Goal: Task Accomplishment & Management: Use online tool/utility

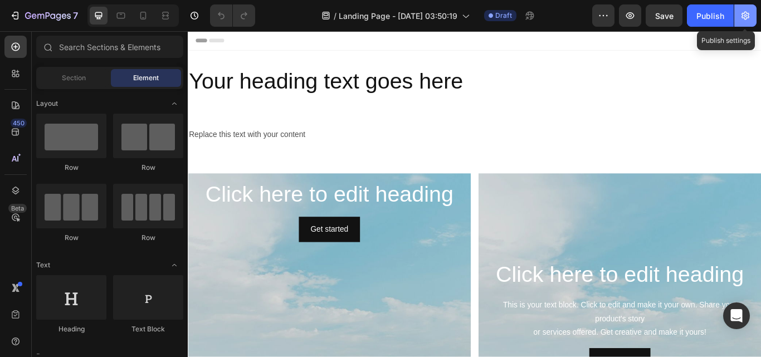
click at [747, 17] on icon "button" at bounding box center [744, 15] width 11 height 11
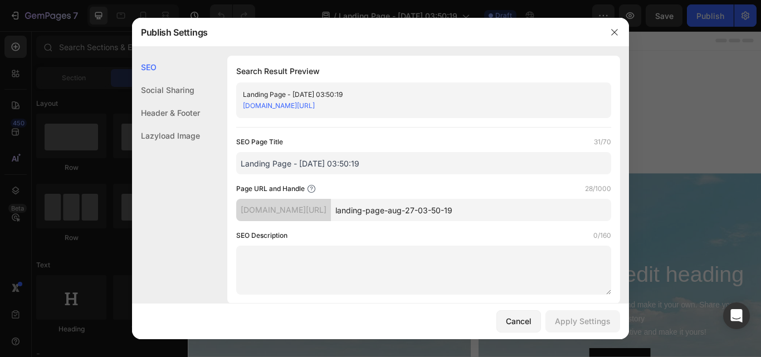
click at [315, 104] on link "[DOMAIN_NAME][URL]" at bounding box center [279, 105] width 72 height 8
click at [403, 214] on input "landing-page-aug-27-03-50-19" at bounding box center [471, 210] width 280 height 22
click at [492, 101] on div "[DOMAIN_NAME][URL]" at bounding box center [414, 105] width 343 height 11
click at [487, 102] on div "[DOMAIN_NAME][URL]" at bounding box center [414, 105] width 343 height 11
click at [352, 166] on input "Landing Page - [DATE] 03:50:19" at bounding box center [423, 163] width 375 height 22
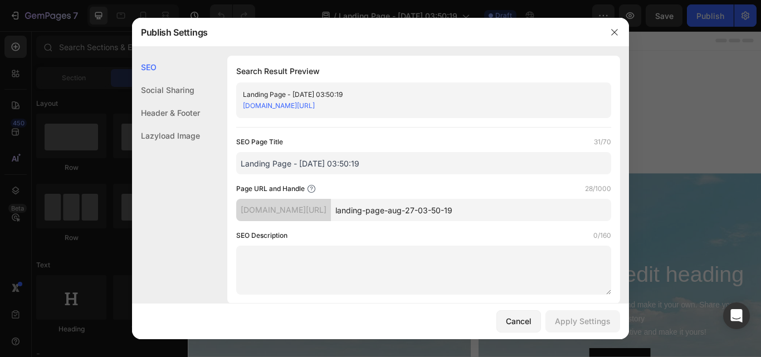
drag, startPoint x: 290, startPoint y: 163, endPoint x: 231, endPoint y: 159, distance: 59.1
click at [231, 159] on div "Search Result Preview Landing Page - [DATE] 03:50:19 [DOMAIN_NAME][URL] SEO Pag…" at bounding box center [423, 180] width 393 height 248
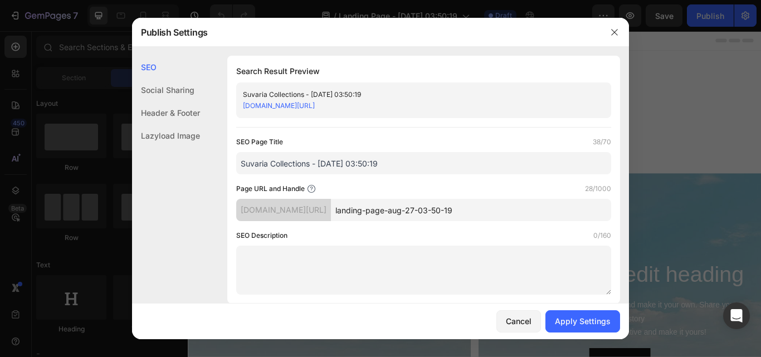
drag, startPoint x: 393, startPoint y: 163, endPoint x: 313, endPoint y: 164, distance: 79.6
click at [313, 164] on input "Suvaria Collections - [DATE] 03:50:19" at bounding box center [423, 163] width 375 height 22
type input "Suvaria Collections"
drag, startPoint x: 371, startPoint y: 210, endPoint x: 516, endPoint y: 214, distance: 145.4
click at [516, 214] on input "landing-page-aug-27-03-50-19" at bounding box center [471, 210] width 280 height 22
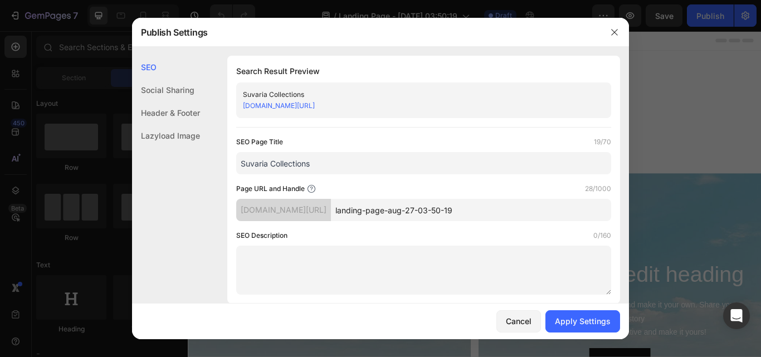
paste input "our-collections"
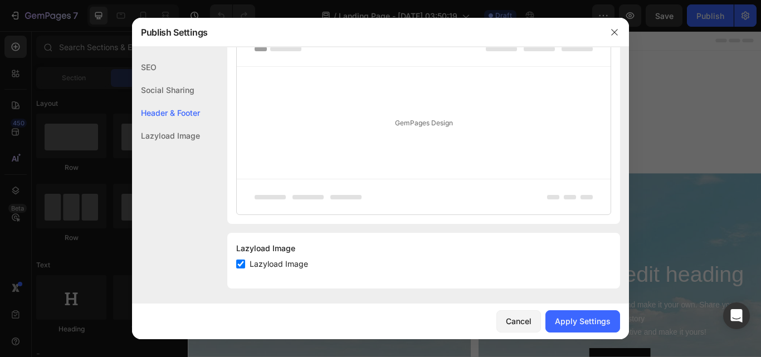
scroll to position [627, 0]
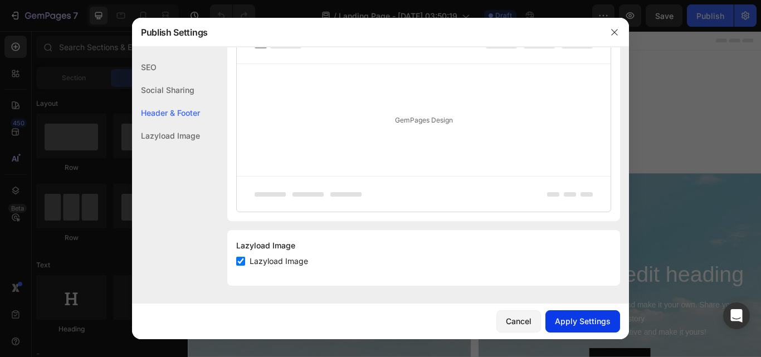
type input "our-collections"
click at [589, 324] on div "Apply Settings" at bounding box center [583, 321] width 56 height 12
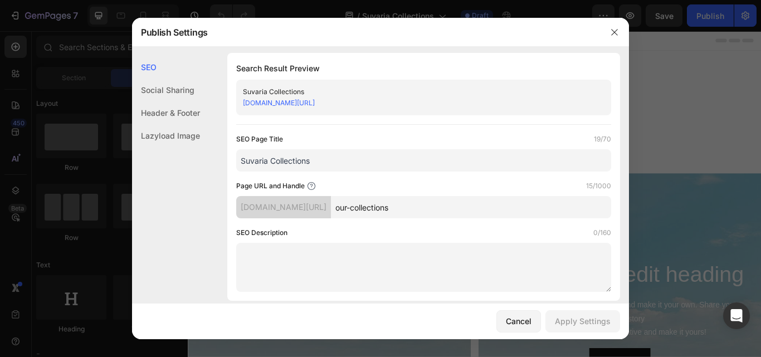
scroll to position [0, 0]
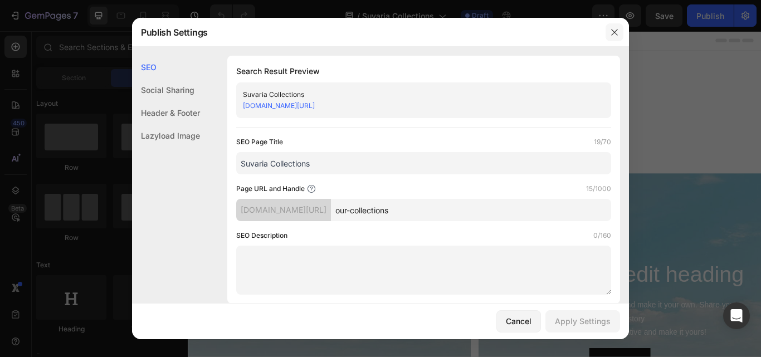
click at [612, 40] on button "button" at bounding box center [614, 32] width 18 height 18
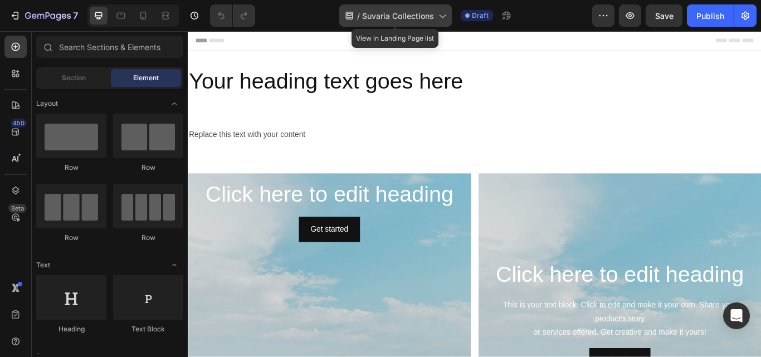
click at [439, 17] on icon at bounding box center [441, 15] width 11 height 11
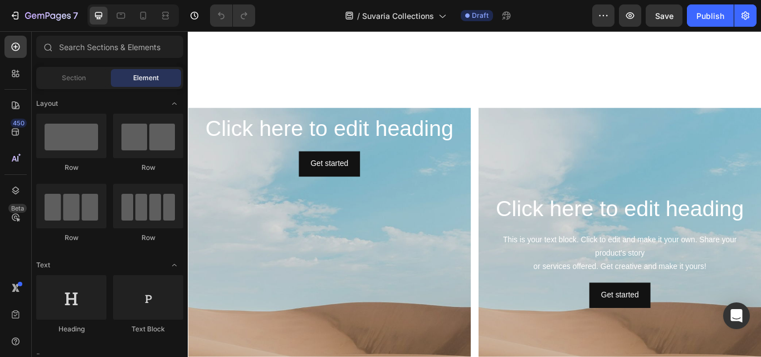
scroll to position [167, 0]
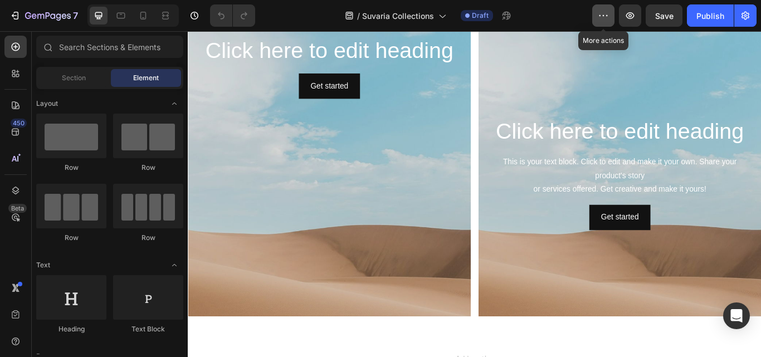
click at [605, 13] on icon "button" at bounding box center [602, 15] width 11 height 11
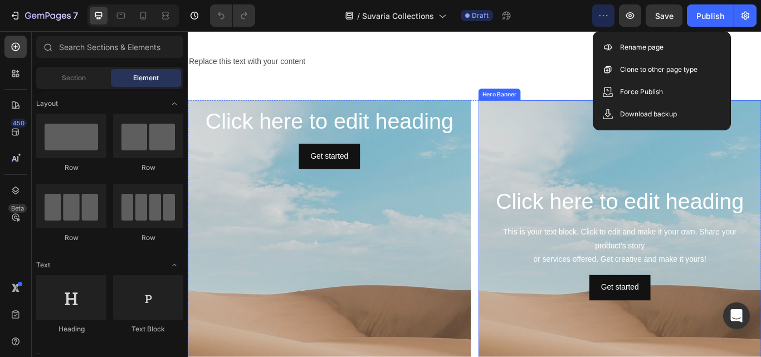
scroll to position [111, 0]
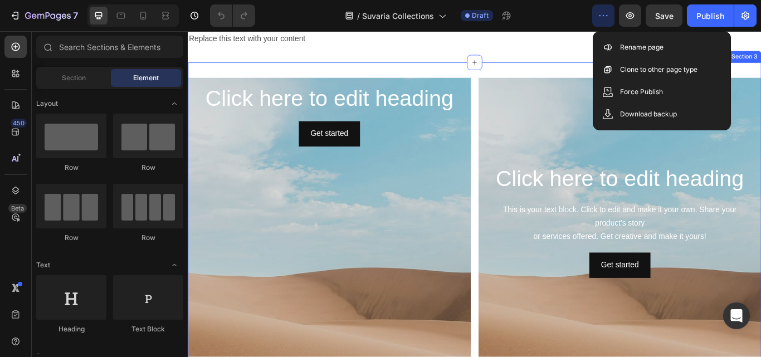
click at [760, 67] on div "Replace this text with your content Text Block Section 2 Click here to edit hea…" at bounding box center [522, 195] width 668 height 504
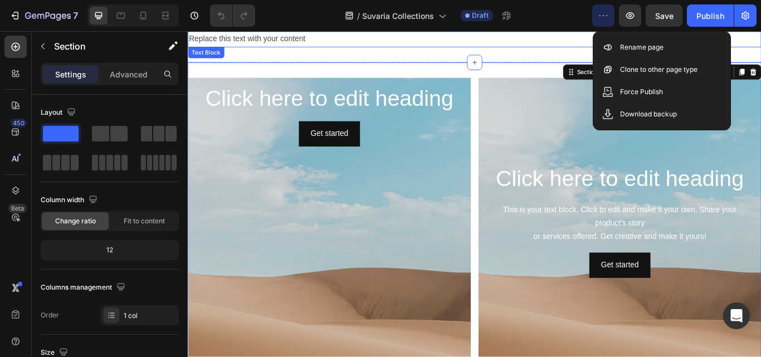
click at [760, 43] on div "Replace this text with your content" at bounding box center [522, 41] width 668 height 18
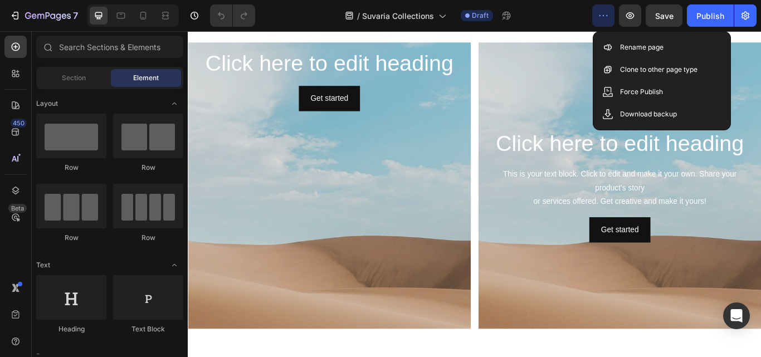
scroll to position [155, 0]
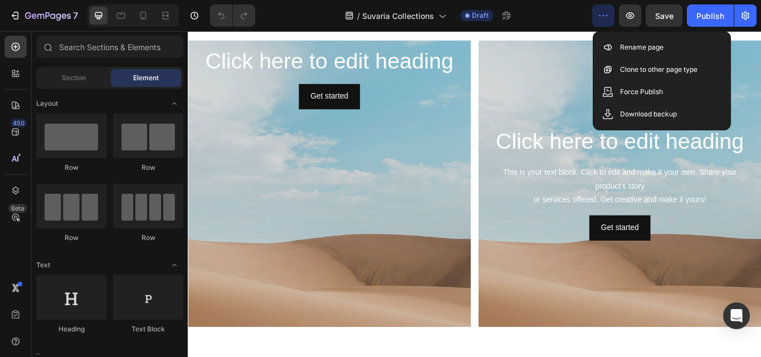
click at [599, 19] on icon "button" at bounding box center [602, 15] width 11 height 11
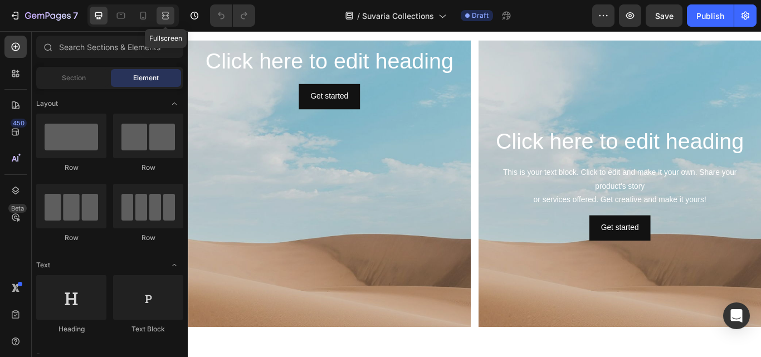
click at [158, 13] on div at bounding box center [165, 16] width 18 height 18
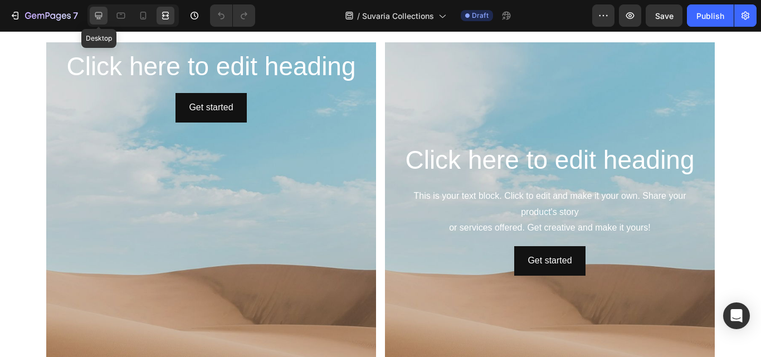
click at [98, 15] on icon at bounding box center [98, 15] width 11 height 11
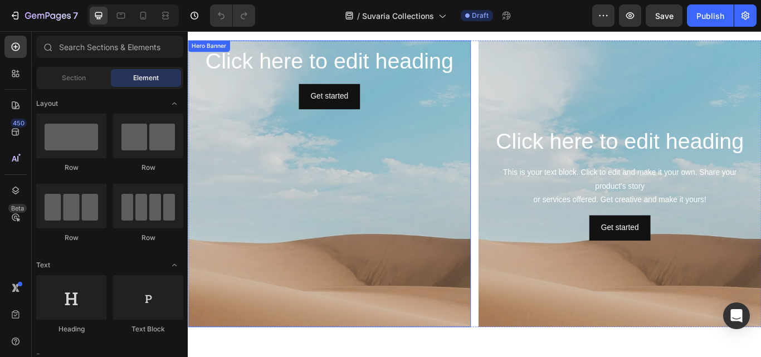
click at [283, 259] on div "Background Image" at bounding box center [353, 285] width 330 height 501
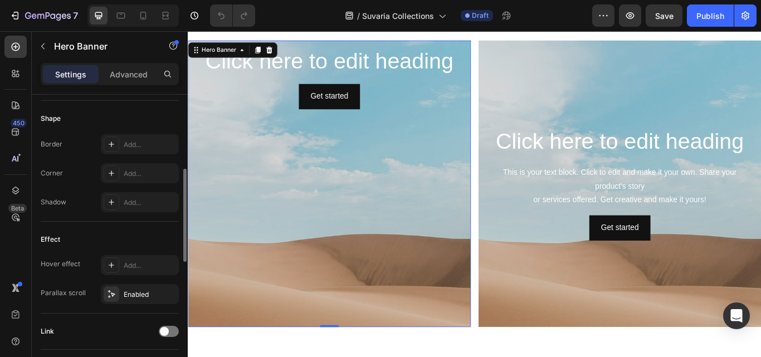
scroll to position [409, 0]
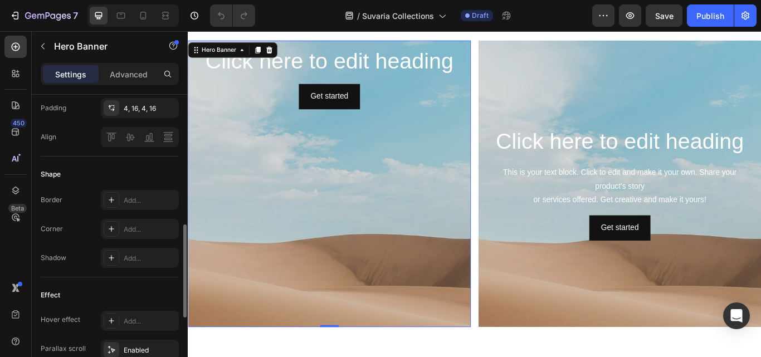
click at [401, 99] on div "Get started Button" at bounding box center [353, 108] width 312 height 30
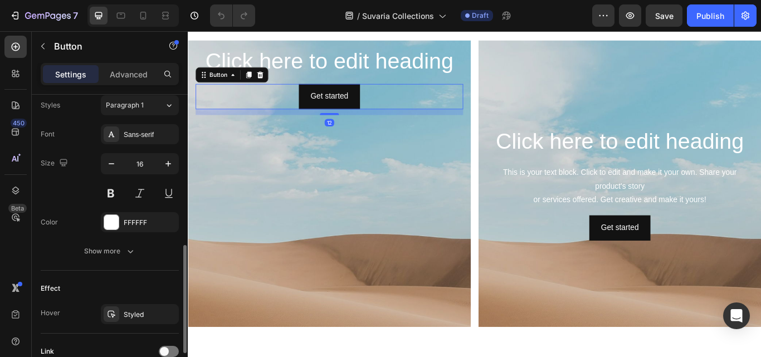
scroll to position [0, 0]
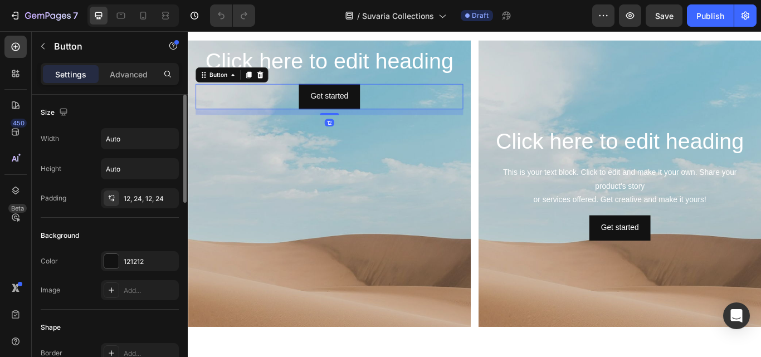
click at [436, 189] on div "Background Image" at bounding box center [353, 285] width 330 height 501
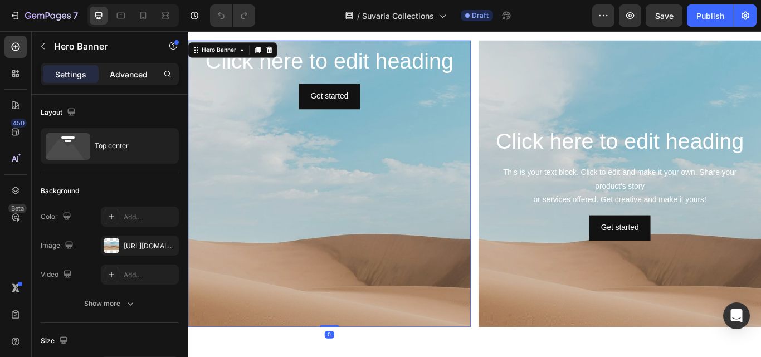
click at [129, 76] on p "Advanced" at bounding box center [129, 74] width 38 height 12
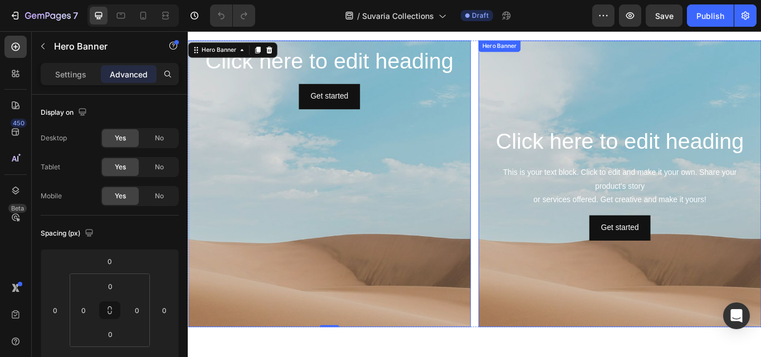
click at [717, 111] on div "Background Image" at bounding box center [691, 285] width 330 height 501
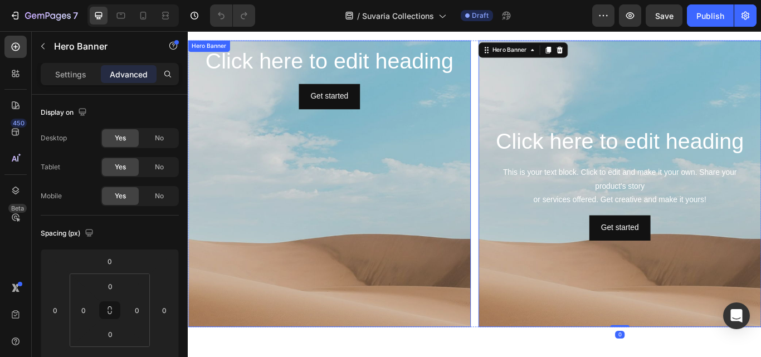
click at [434, 189] on div "Background Image" at bounding box center [353, 285] width 330 height 501
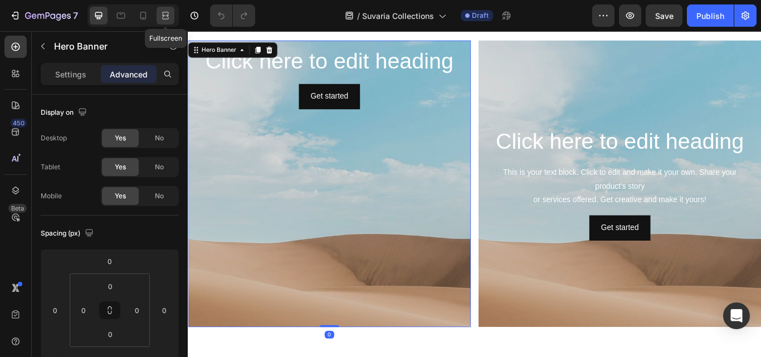
click at [164, 8] on div at bounding box center [165, 16] width 18 height 18
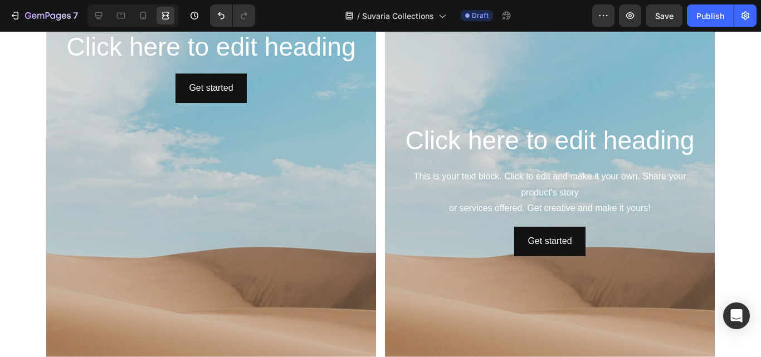
scroll to position [173, 0]
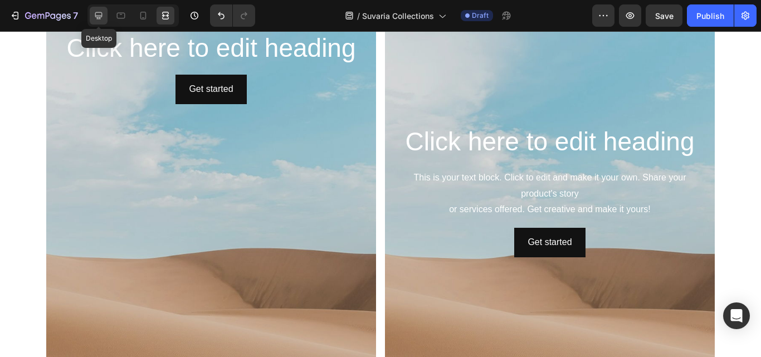
click at [98, 13] on icon at bounding box center [98, 15] width 11 height 11
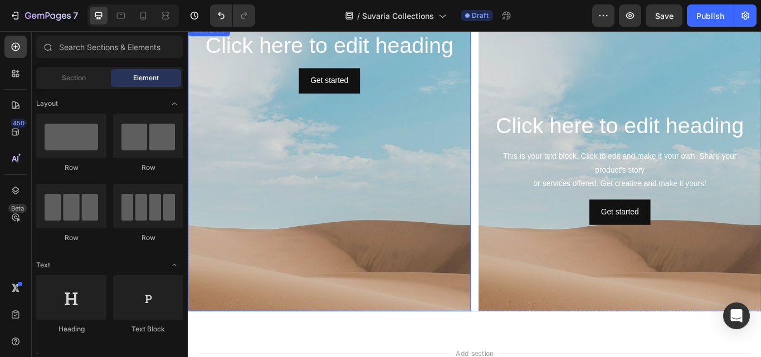
click at [366, 180] on div "Background Image" at bounding box center [353, 268] width 330 height 501
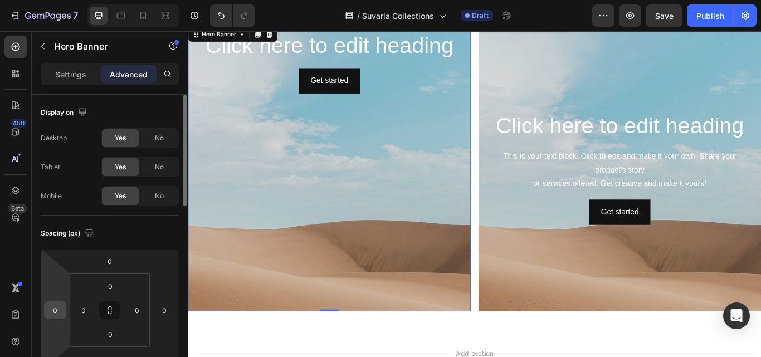
click at [55, 304] on input "0" at bounding box center [55, 310] width 17 height 17
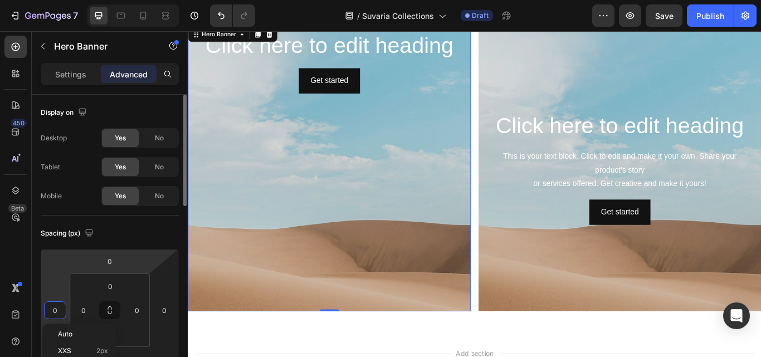
scroll to position [111, 0]
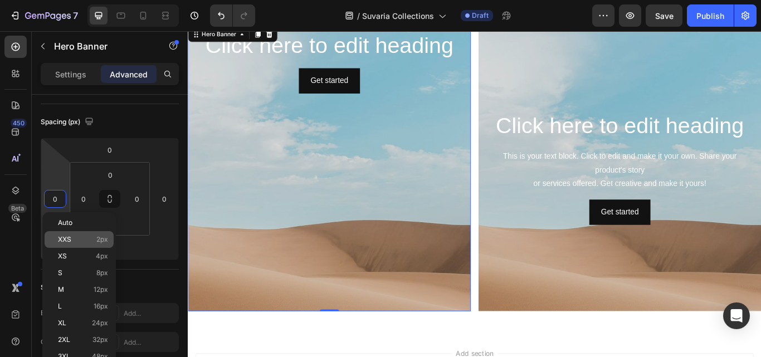
click at [92, 241] on p "XXS 2px" at bounding box center [83, 240] width 50 height 8
type input "2"
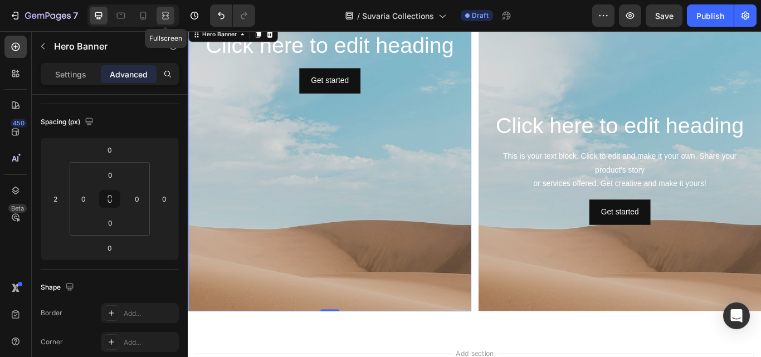
click at [165, 13] on icon at bounding box center [165, 15] width 11 height 11
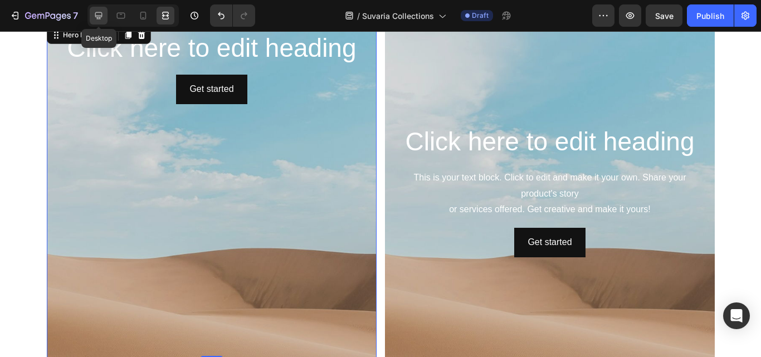
click at [104, 18] on icon at bounding box center [98, 15] width 11 height 11
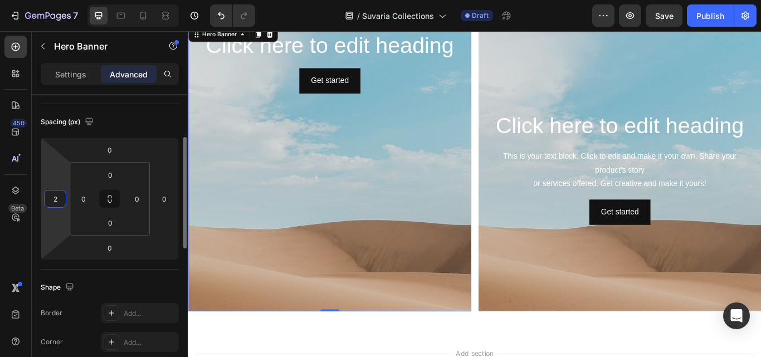
click at [58, 198] on input "2" at bounding box center [55, 198] width 17 height 17
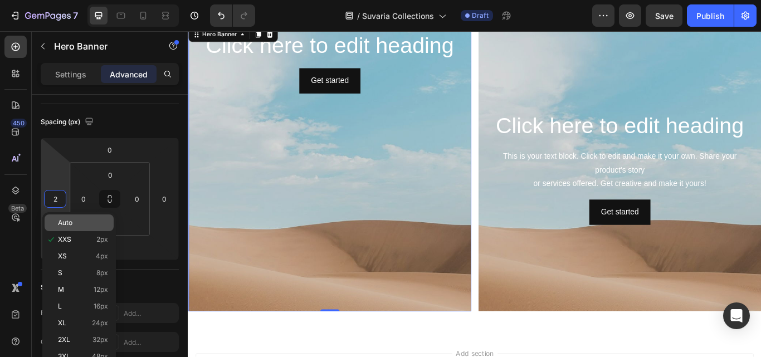
click at [80, 224] on p "Auto" at bounding box center [83, 223] width 50 height 8
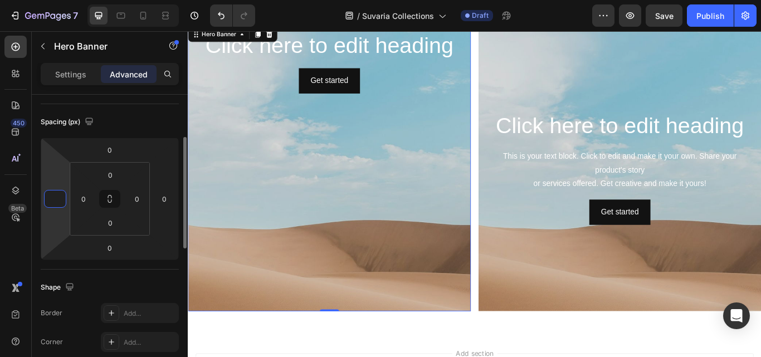
click at [58, 195] on input "number" at bounding box center [55, 198] width 17 height 17
type input "0"
click at [173, 114] on div "Spacing (px)" at bounding box center [110, 122] width 138 height 18
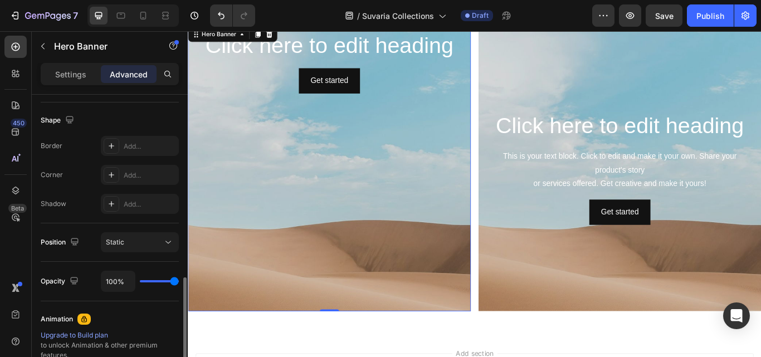
scroll to position [334, 0]
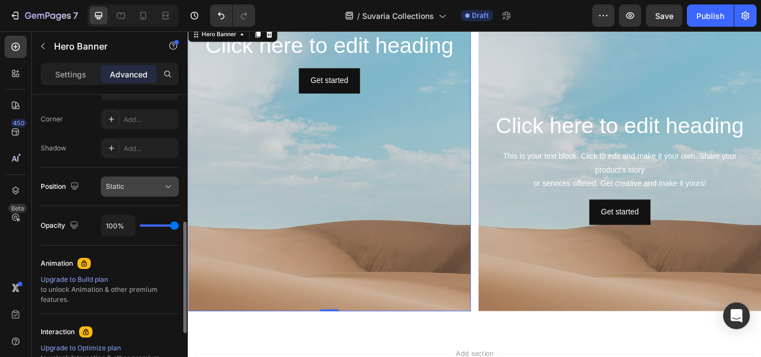
click at [170, 186] on icon at bounding box center [168, 186] width 11 height 11
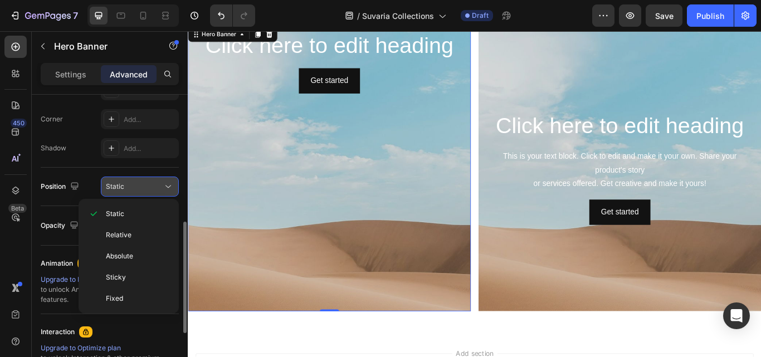
click at [168, 182] on icon at bounding box center [168, 186] width 11 height 11
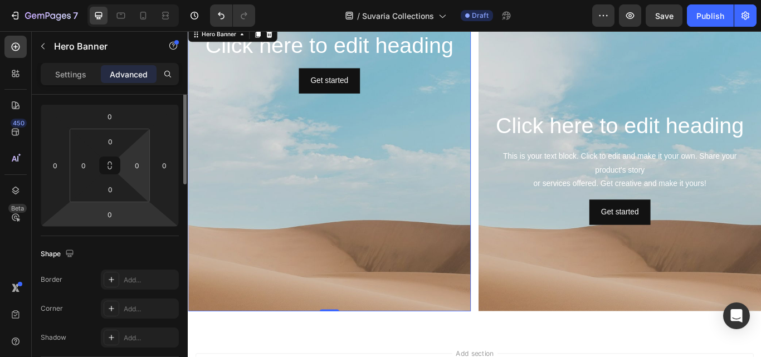
scroll to position [0, 0]
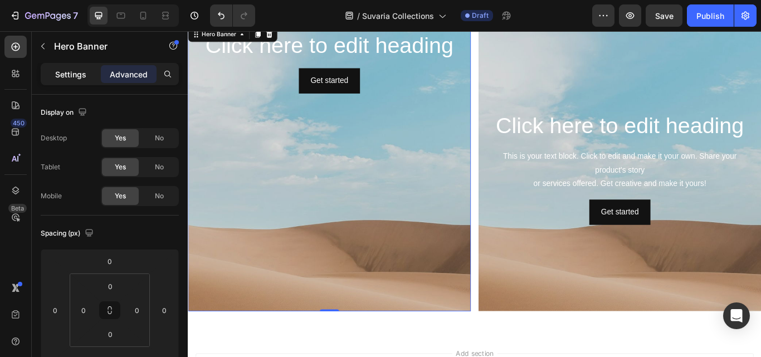
click at [77, 80] on p "Settings" at bounding box center [70, 74] width 31 height 12
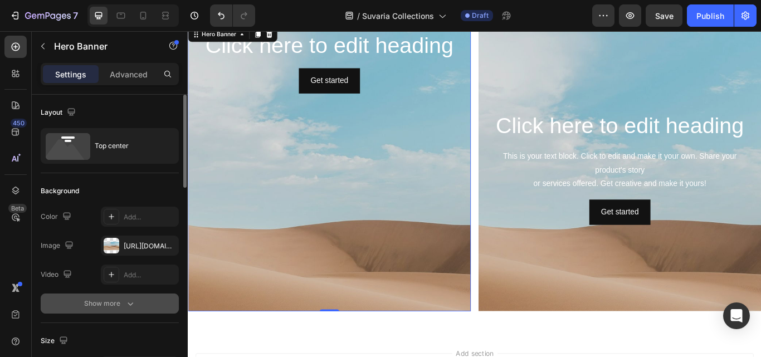
scroll to position [56, 0]
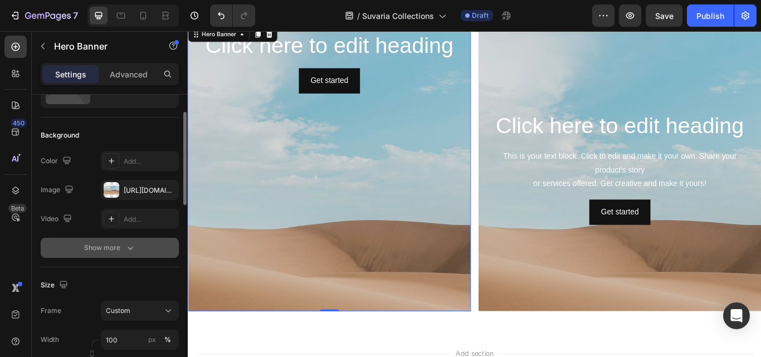
click at [128, 247] on icon "button" at bounding box center [131, 248] width 6 height 3
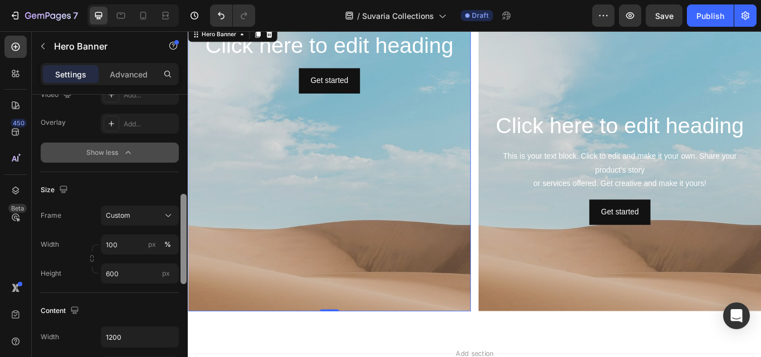
scroll to position [217, 0]
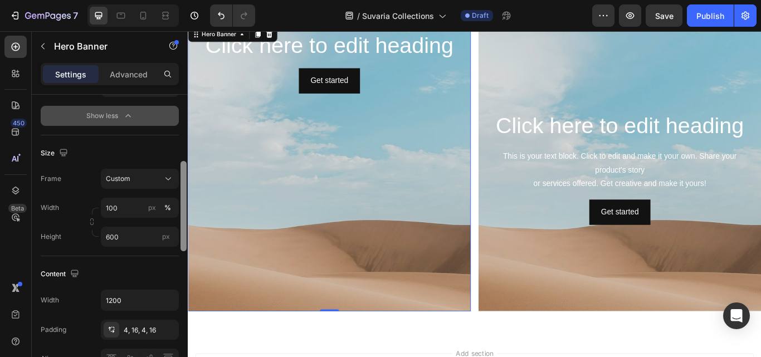
drag, startPoint x: 183, startPoint y: 175, endPoint x: 184, endPoint y: 227, distance: 51.2
click at [184, 227] on div at bounding box center [183, 206] width 6 height 90
click at [161, 177] on div "Custom" at bounding box center [140, 178] width 68 height 11
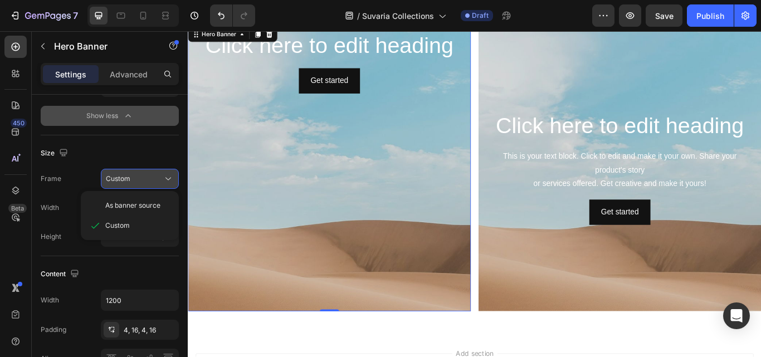
click at [161, 177] on div "Custom" at bounding box center [140, 178] width 68 height 11
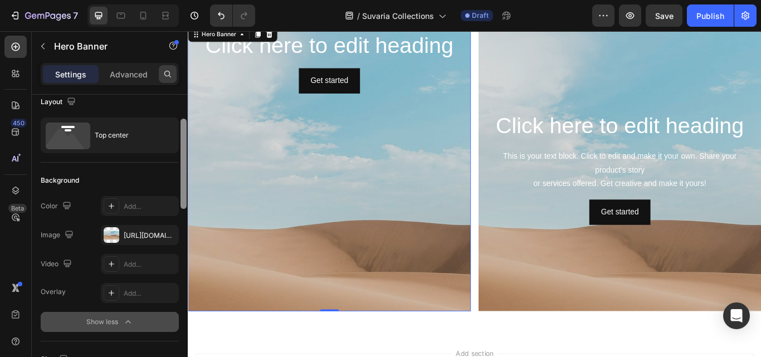
scroll to position [0, 0]
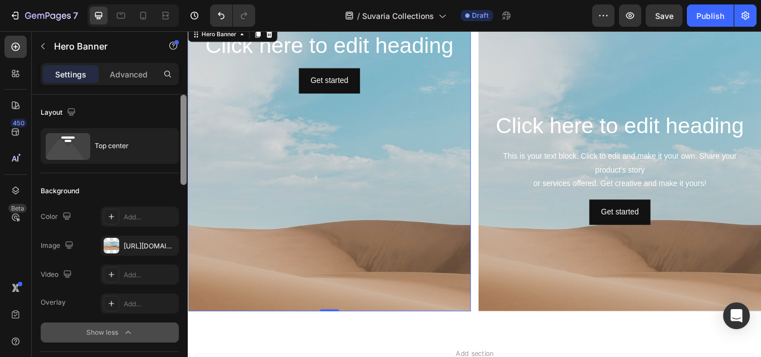
drag, startPoint x: 183, startPoint y: 181, endPoint x: 168, endPoint y: 35, distance: 147.2
click at [168, 35] on div "Sections(18) Elements(83) Section Element Hero Section Product Detail Brands Tr…" at bounding box center [110, 194] width 156 height 326
click at [292, 193] on div "Background Image" at bounding box center [353, 268] width 330 height 501
click at [428, 121] on div "Background Image" at bounding box center [353, 268] width 330 height 501
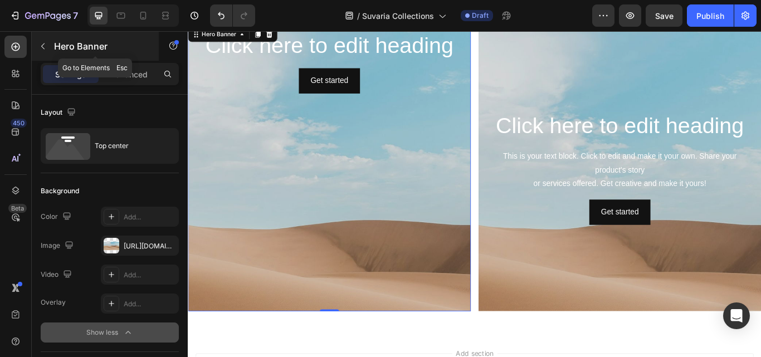
click at [47, 40] on button "button" at bounding box center [43, 46] width 18 height 18
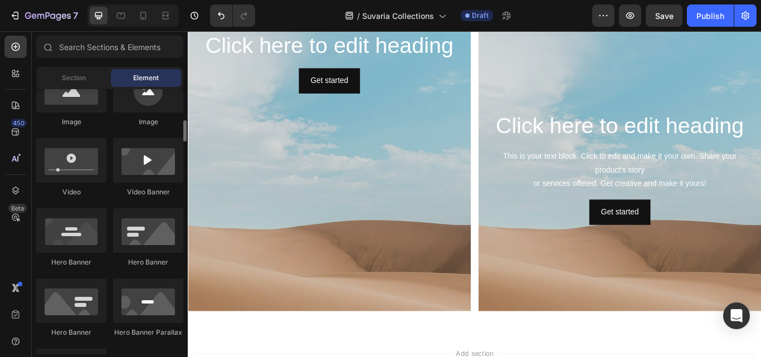
scroll to position [278, 0]
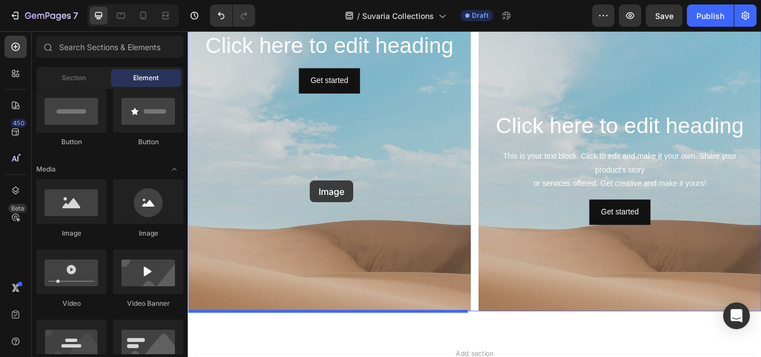
drag, startPoint x: 269, startPoint y: 241, endPoint x: 330, endPoint y: 205, distance: 69.6
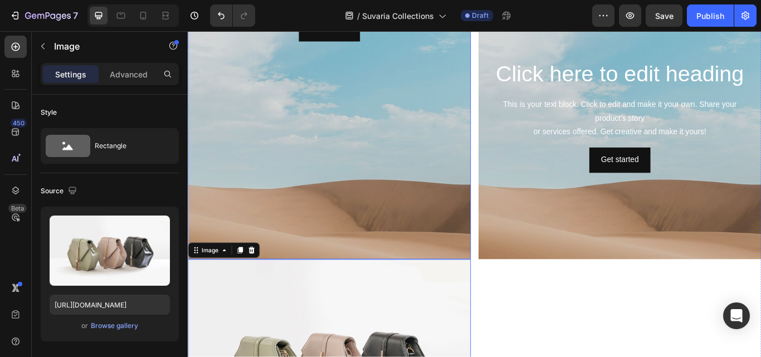
scroll to position [396, 0]
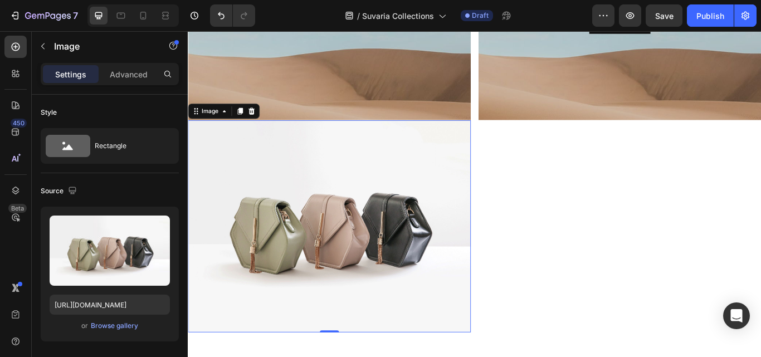
click at [332, 217] on img at bounding box center [353, 258] width 330 height 247
click at [262, 124] on icon at bounding box center [261, 124] width 7 height 8
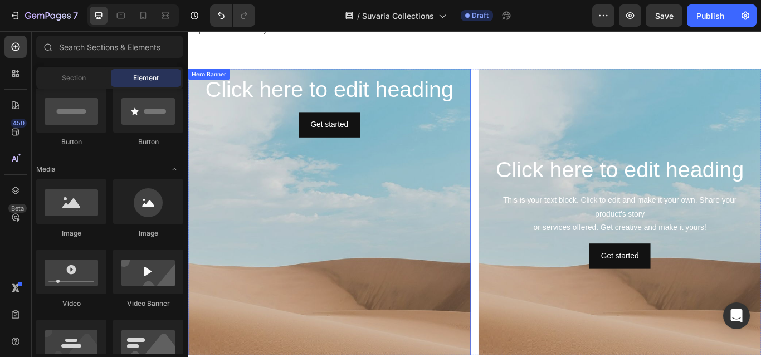
scroll to position [85, 0]
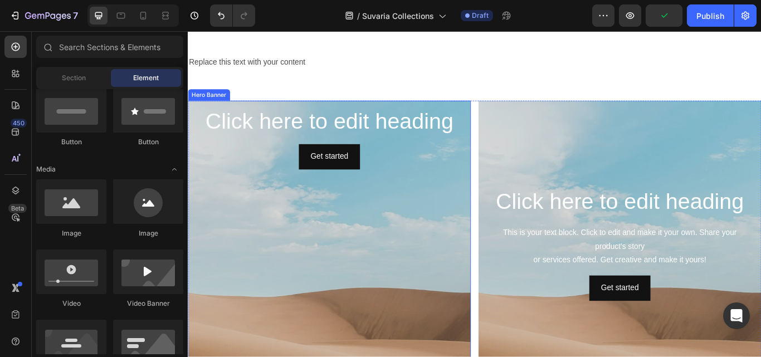
click at [386, 272] on div "Background Image" at bounding box center [353, 347] width 330 height 501
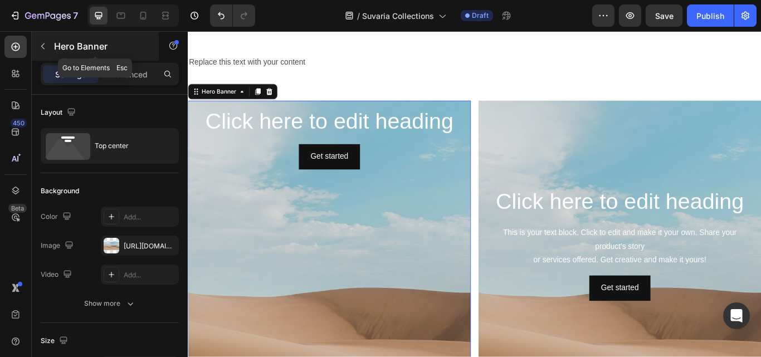
click at [38, 47] on button "button" at bounding box center [43, 46] width 18 height 18
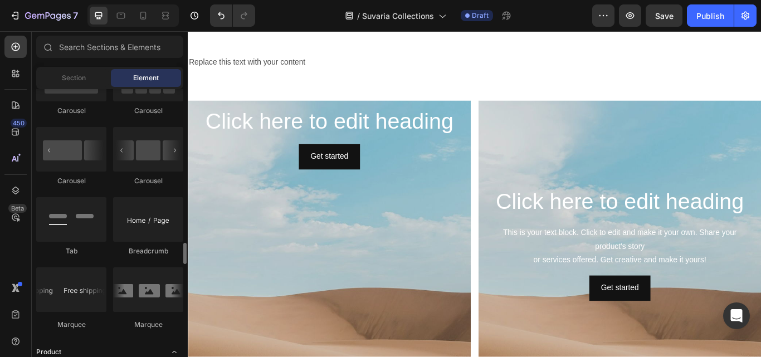
scroll to position [1225, 0]
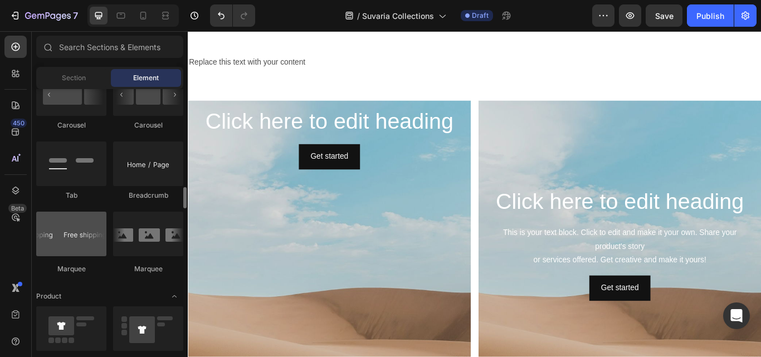
click at [79, 239] on div at bounding box center [71, 234] width 70 height 45
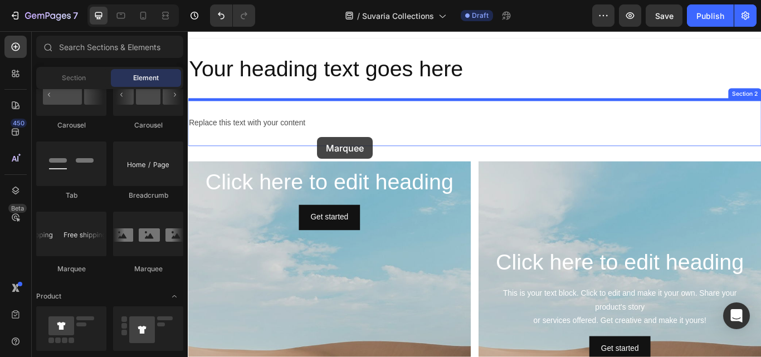
scroll to position [0, 0]
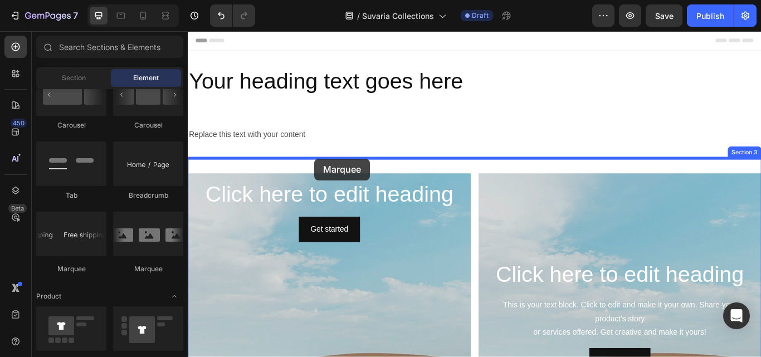
drag, startPoint x: 267, startPoint y: 271, endPoint x: 336, endPoint y: 182, distance: 113.1
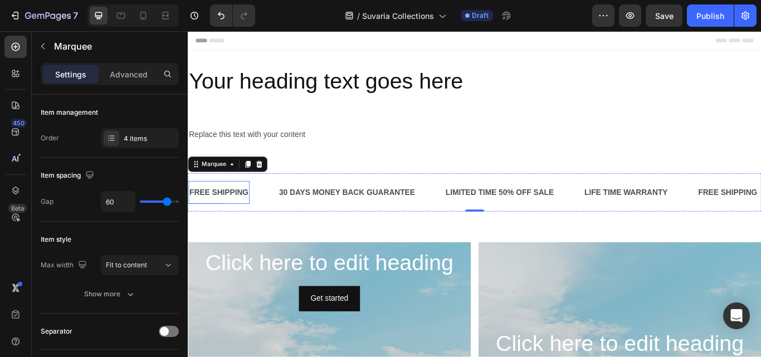
click at [228, 229] on div "FREE SHIPPING Text Block" at bounding box center [223, 219] width 71 height 27
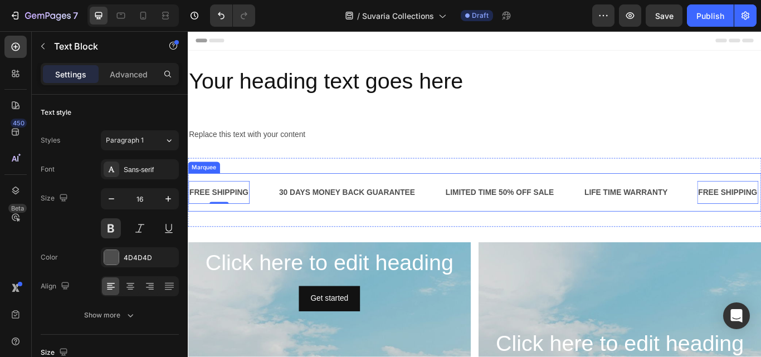
click at [276, 232] on div "FREE SHIPPING Text Block 0" at bounding box center [240, 219] width 105 height 27
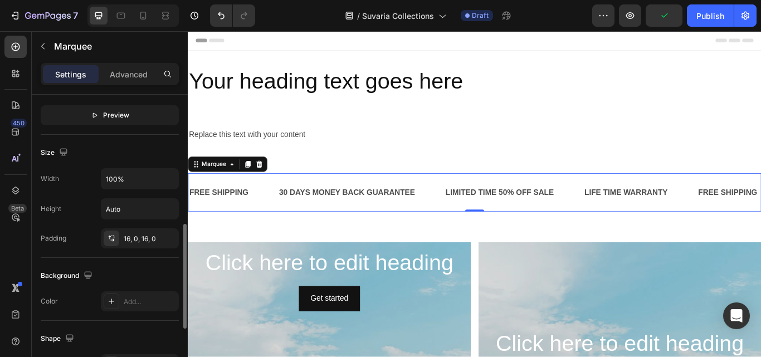
scroll to position [251, 0]
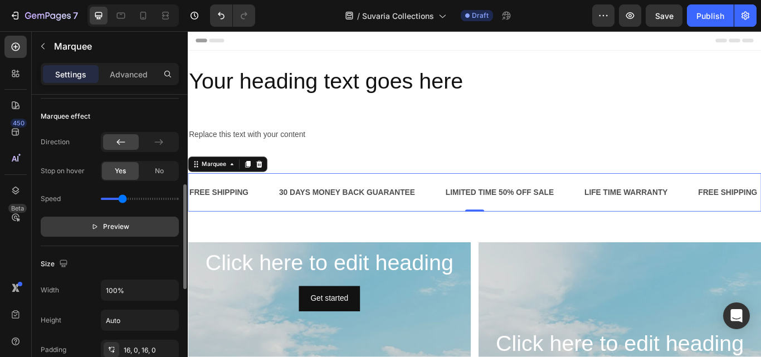
click at [97, 231] on p "Preview" at bounding box center [110, 226] width 38 height 11
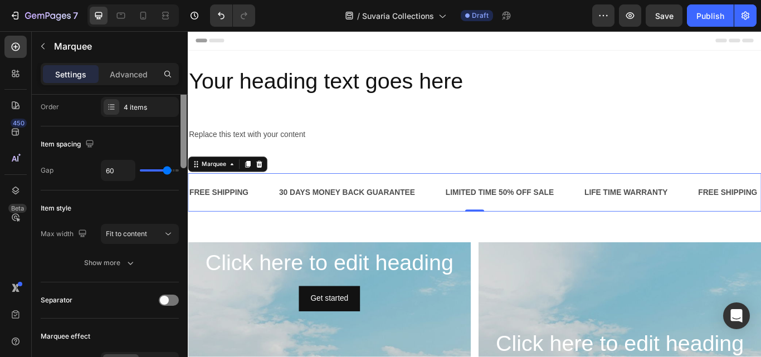
scroll to position [0, 0]
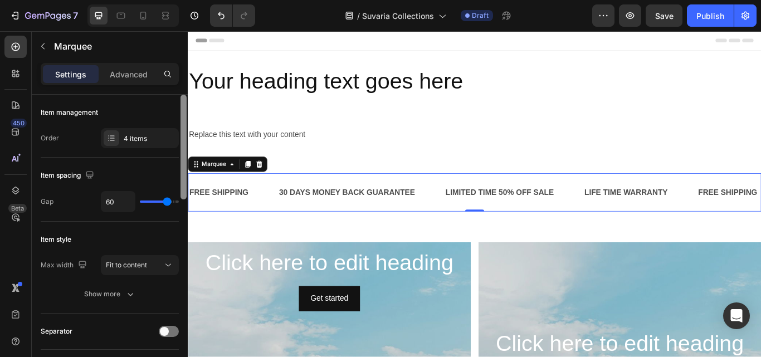
drag, startPoint x: 185, startPoint y: 157, endPoint x: 178, endPoint y: 108, distance: 49.5
click at [178, 108] on div "Item management Order 4 items Item spacing Gap 60 Item style Max width Fit to c…" at bounding box center [110, 242] width 156 height 294
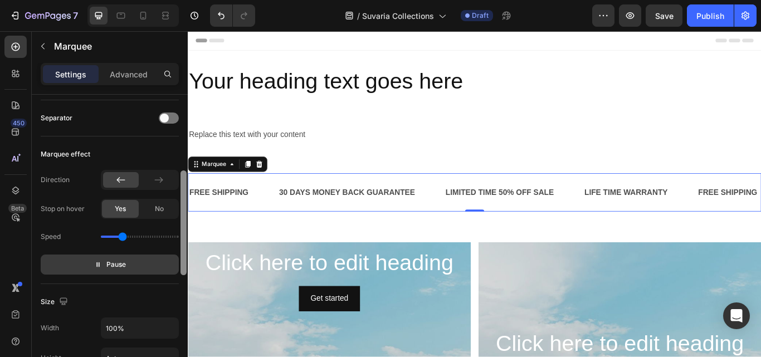
scroll to position [212, 0]
drag, startPoint x: 185, startPoint y: 122, endPoint x: 182, endPoint y: 195, distance: 73.0
click at [182, 195] on div at bounding box center [183, 222] width 6 height 105
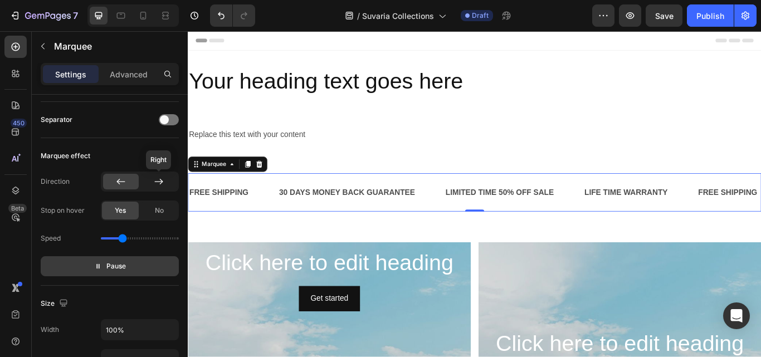
click at [166, 184] on div at bounding box center [159, 182] width 36 height 16
click at [129, 179] on div at bounding box center [121, 182] width 36 height 16
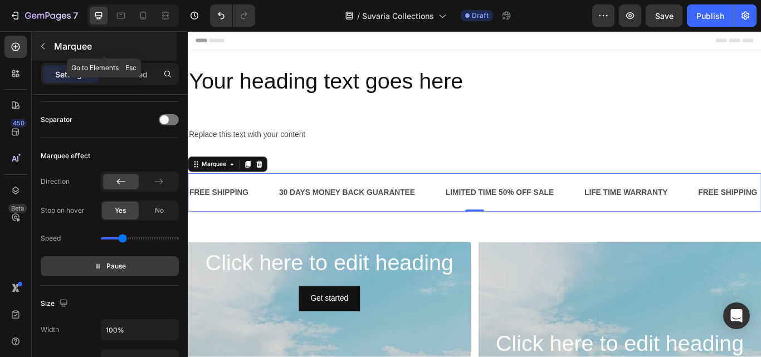
click at [48, 47] on button "button" at bounding box center [43, 46] width 18 height 18
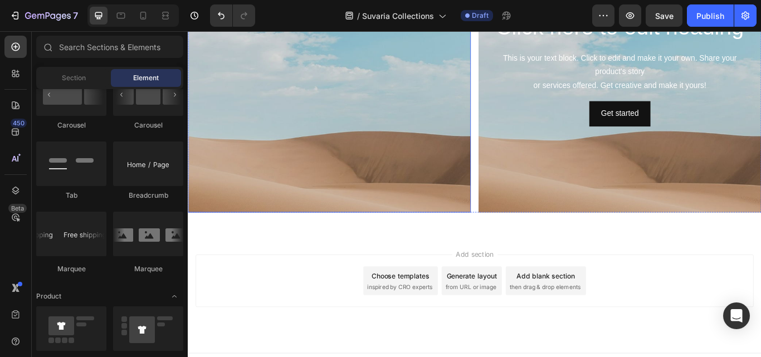
scroll to position [388, 0]
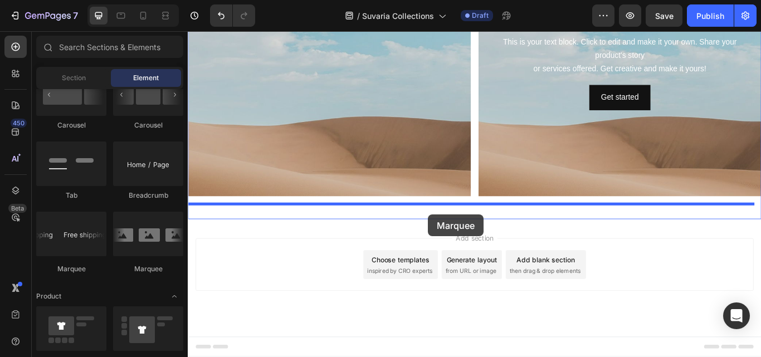
drag, startPoint x: 347, startPoint y: 276, endPoint x: 468, endPoint y: 245, distance: 124.6
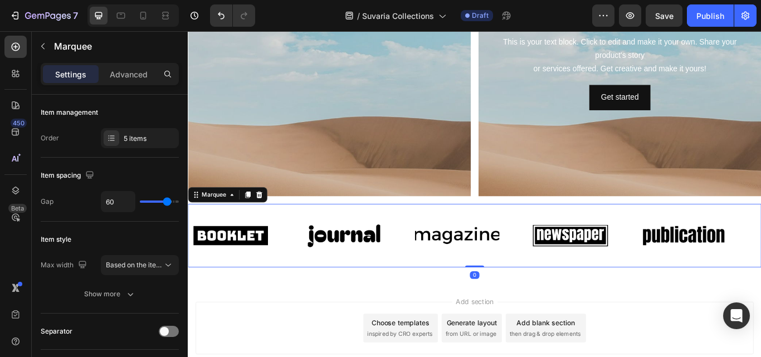
click at [228, 298] on div "Image Image Image Image Image Image Image Image Image Image Marquee 0" at bounding box center [522, 269] width 668 height 73
click at [227, 290] on img at bounding box center [237, 270] width 99 height 42
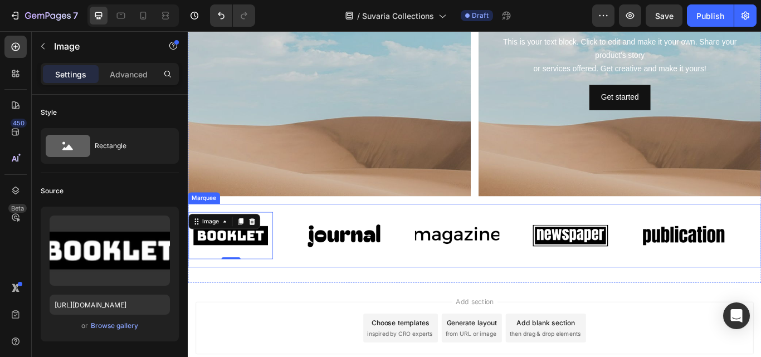
click at [341, 300] on div "Image 0 Image Image Image Image Image 0 Image Image Image Image Marquee" at bounding box center [522, 269] width 668 height 73
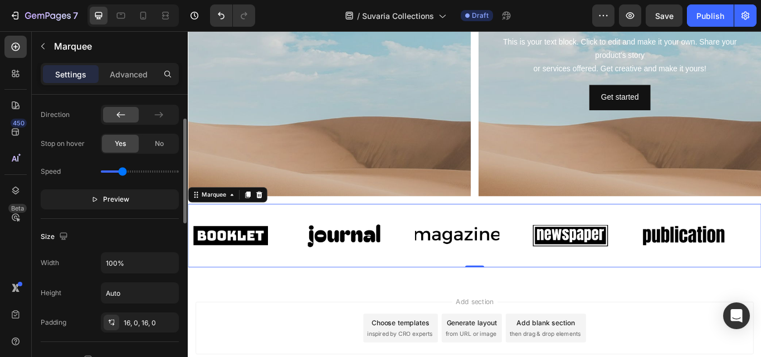
scroll to position [223, 0]
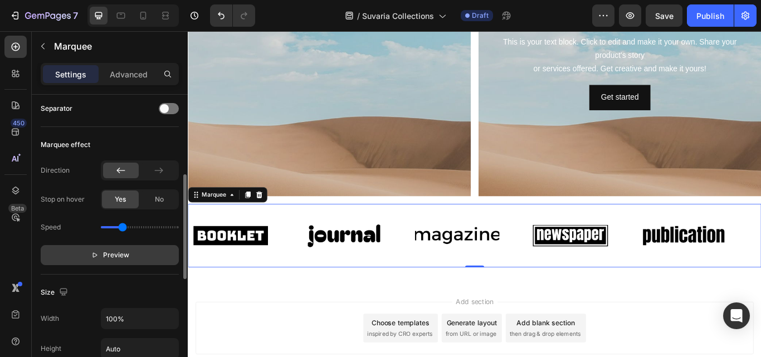
click at [125, 253] on span "Preview" at bounding box center [116, 254] width 26 height 11
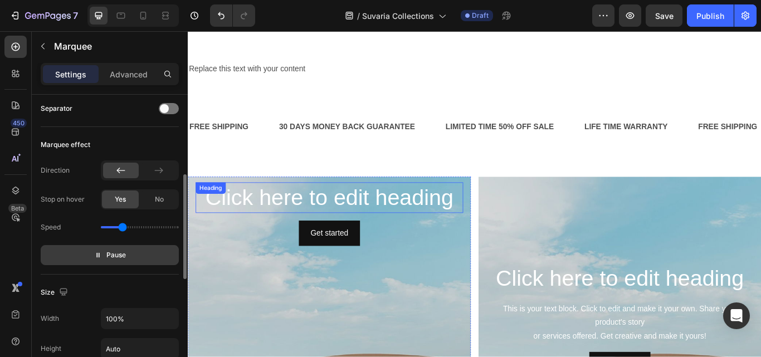
scroll to position [56, 0]
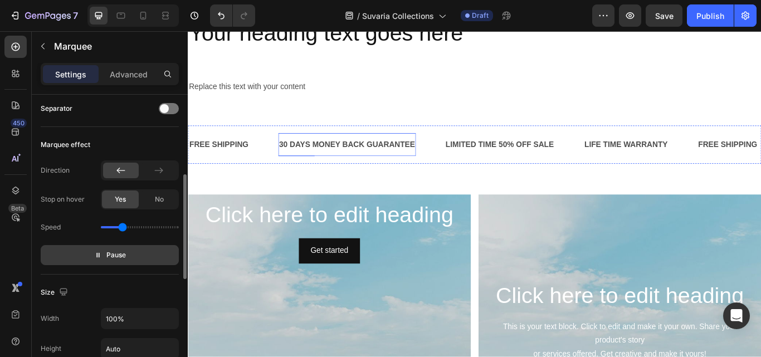
click at [408, 163] on div "30 DAYS MONEY BACK GUARANTEE" at bounding box center [373, 164] width 161 height 18
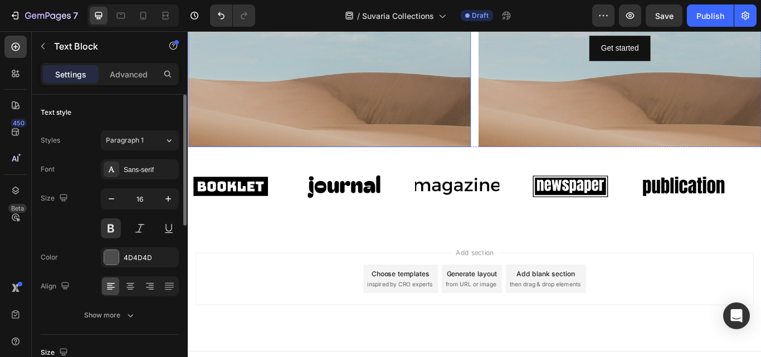
scroll to position [460, 0]
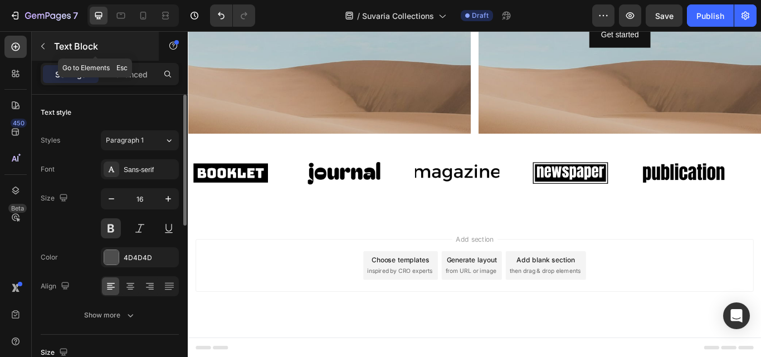
click at [46, 48] on icon "button" at bounding box center [42, 46] width 9 height 9
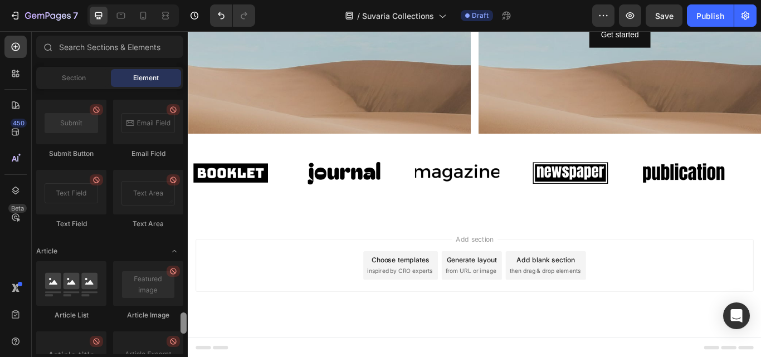
scroll to position [2694, 0]
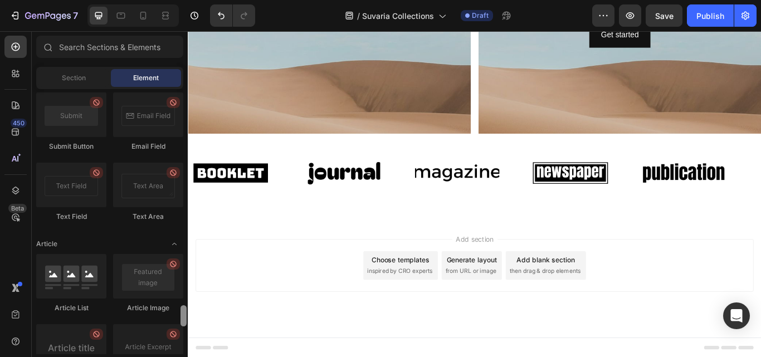
drag, startPoint x: 370, startPoint y: 226, endPoint x: 195, endPoint y: 393, distance: 242.2
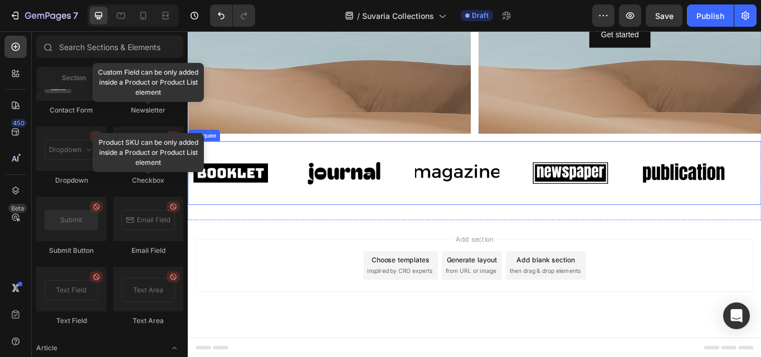
scroll to position [2056, 0]
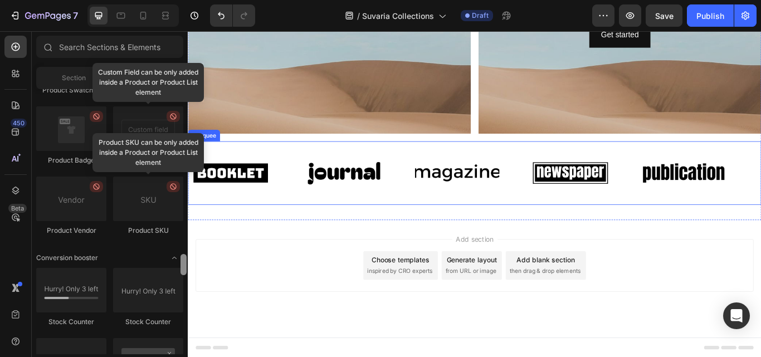
click at [438, 186] on div "Image" at bounding box center [480, 196] width 132 height 55
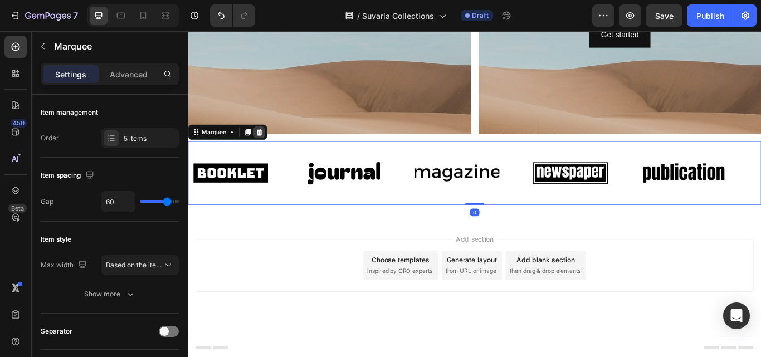
click at [275, 148] on icon at bounding box center [270, 149] width 9 height 9
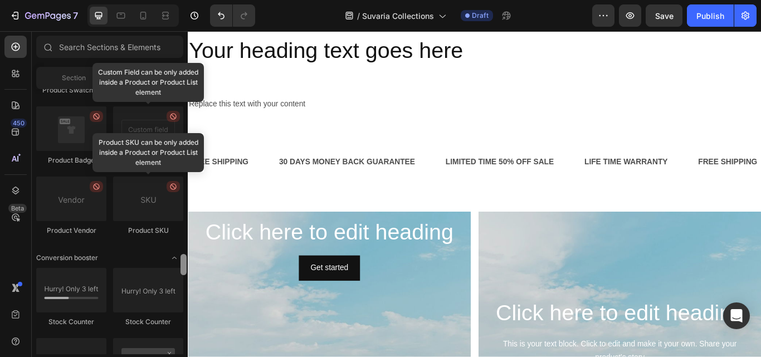
scroll to position [0, 0]
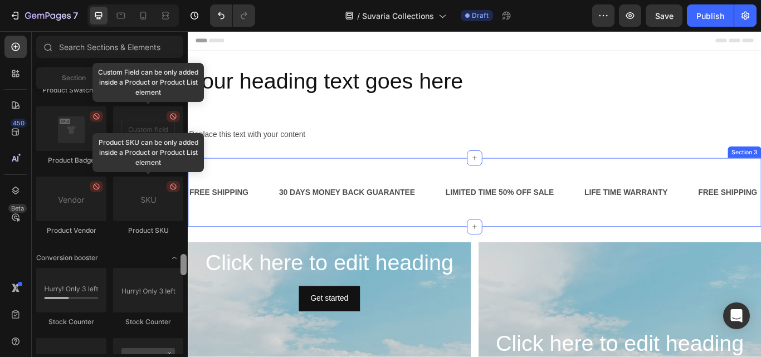
click at [455, 189] on div "FREE SHIPPING Text Block 30 DAYS MONEY BACK GUARANTEE Text Block LIMITED TIME 5…" at bounding box center [522, 219] width 668 height 81
